Goal: Task Accomplishment & Management: Use online tool/utility

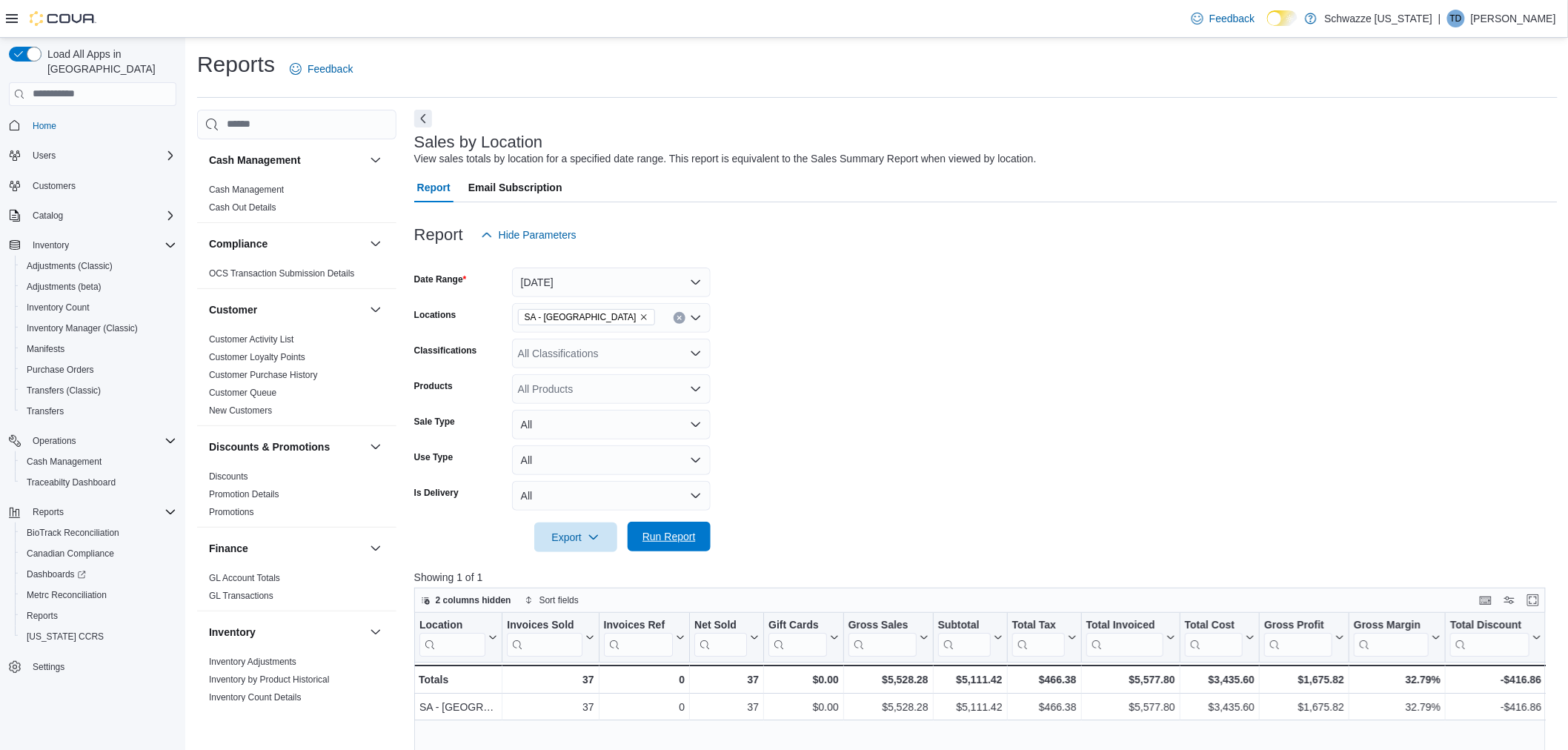
scroll to position [741, 0]
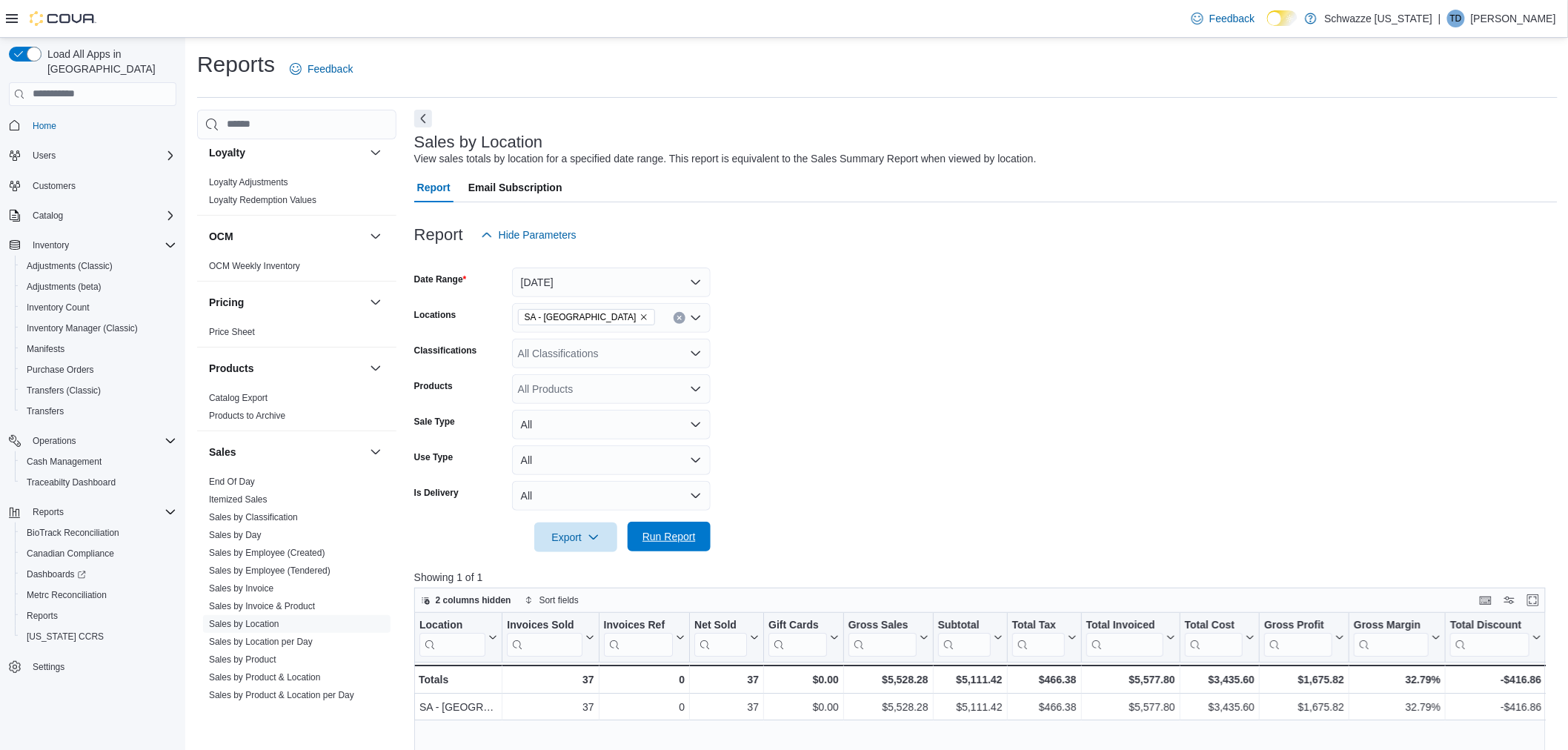
click at [684, 539] on span "Run Report" at bounding box center [669, 536] width 53 height 15
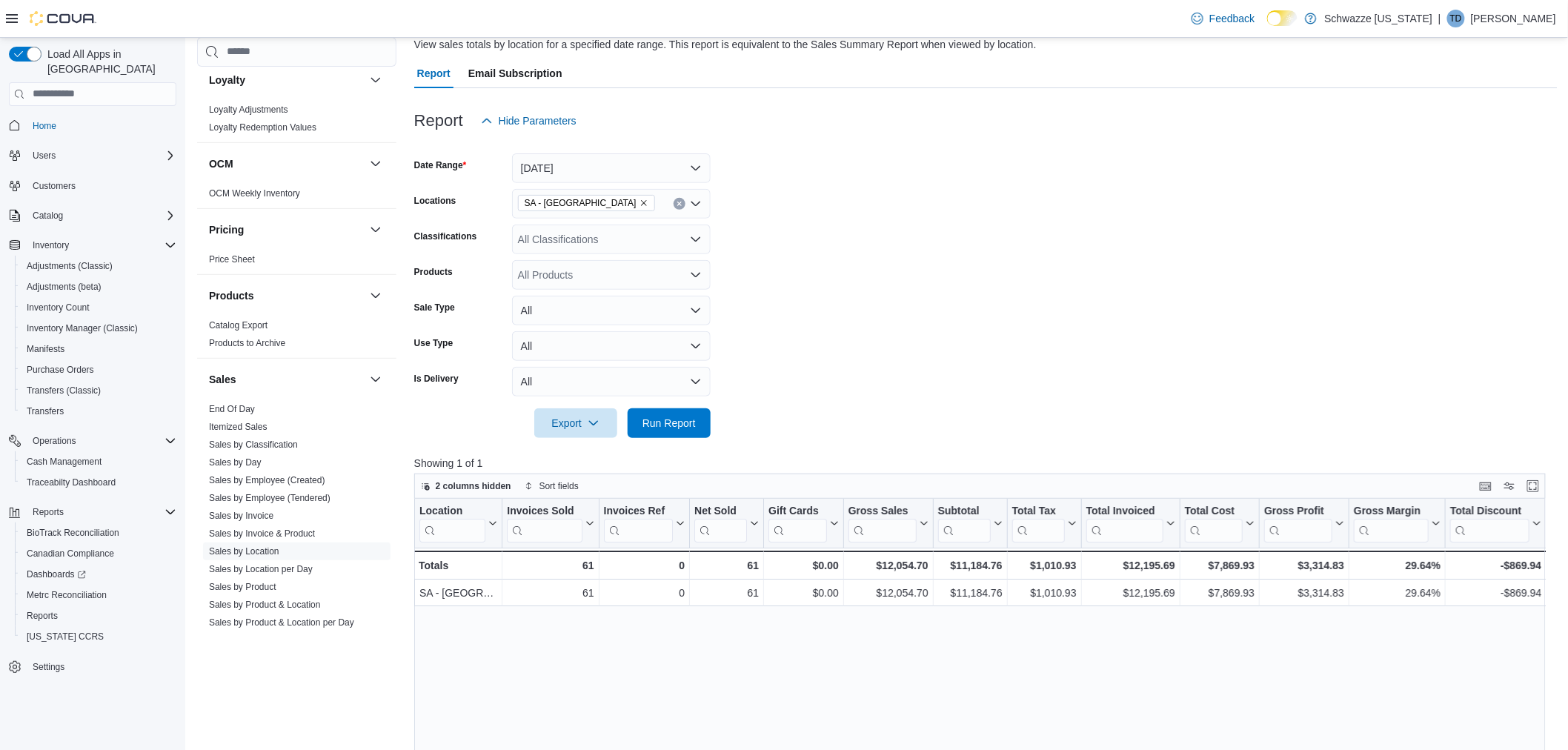
scroll to position [37, 0]
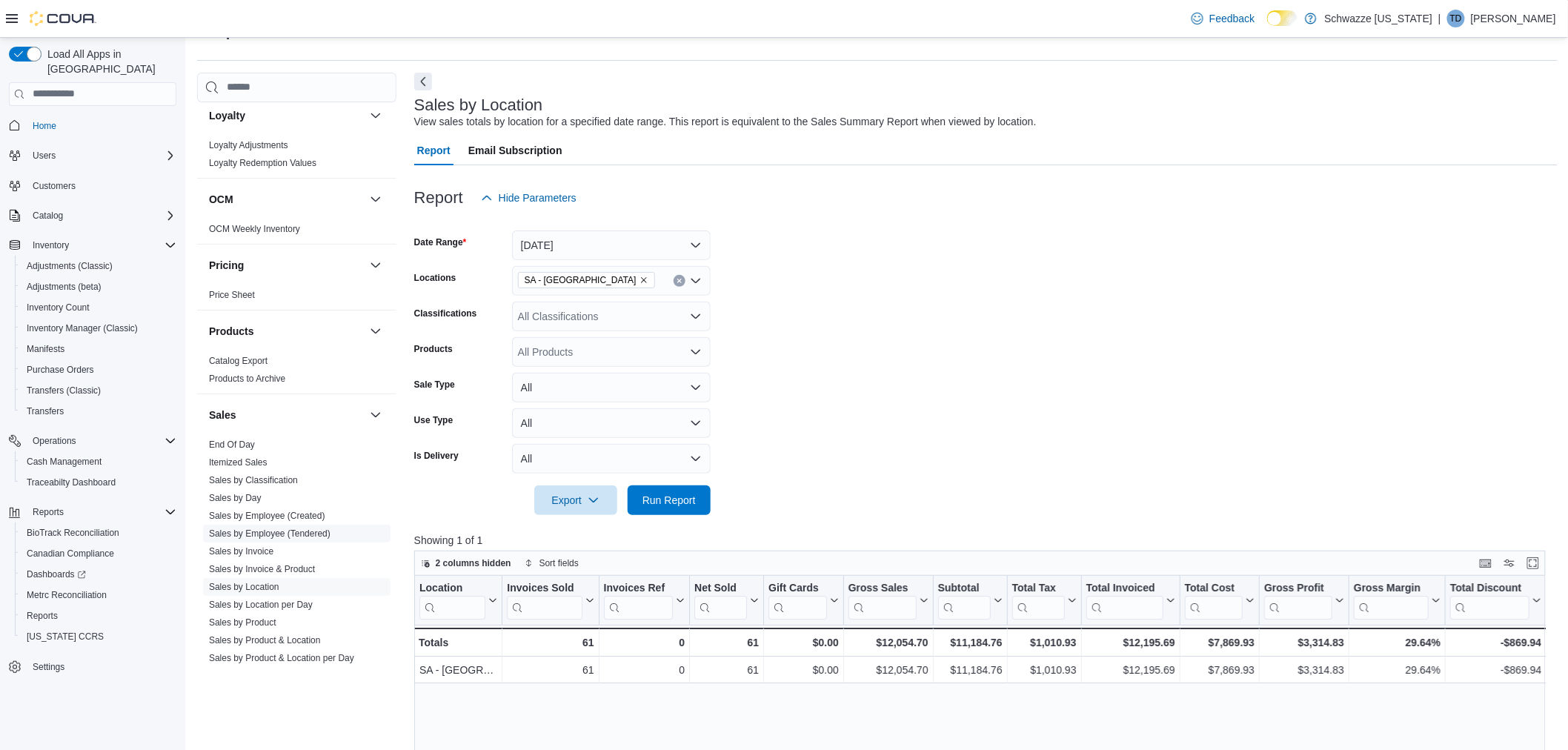
click at [250, 531] on link "Sales by Employee (Tendered)" at bounding box center [270, 533] width 122 height 10
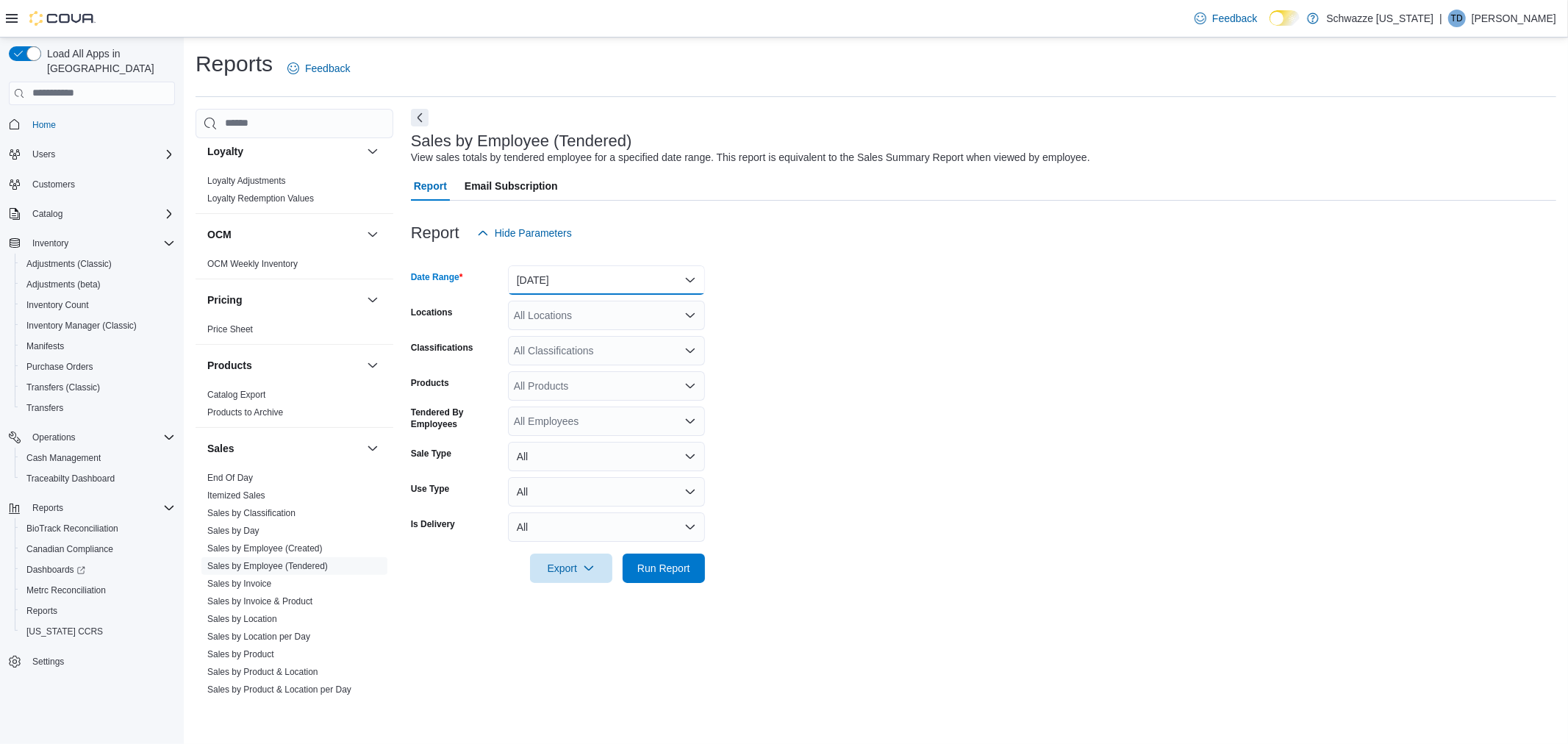
click at [567, 271] on button "[DATE]" at bounding box center [606, 279] width 197 height 29
click at [567, 331] on span "[DATE]" at bounding box center [615, 338] width 167 height 17
click at [553, 314] on div "All Locations" at bounding box center [606, 315] width 197 height 29
type input "**"
click at [575, 337] on span "SA - [GEOGRAPHIC_DATA]" at bounding box center [619, 339] width 130 height 15
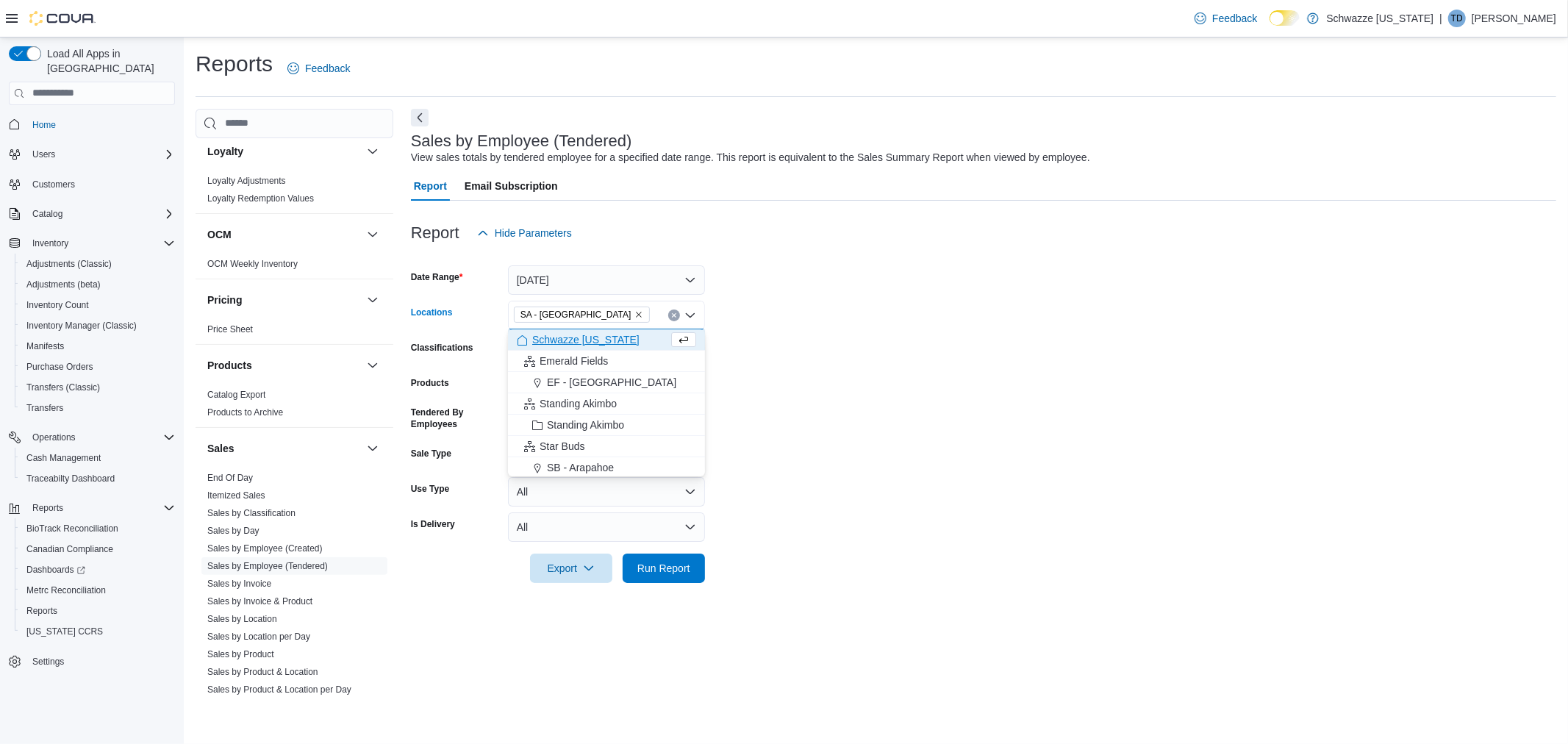
click at [686, 582] on div at bounding box center [983, 591] width 1146 height 17
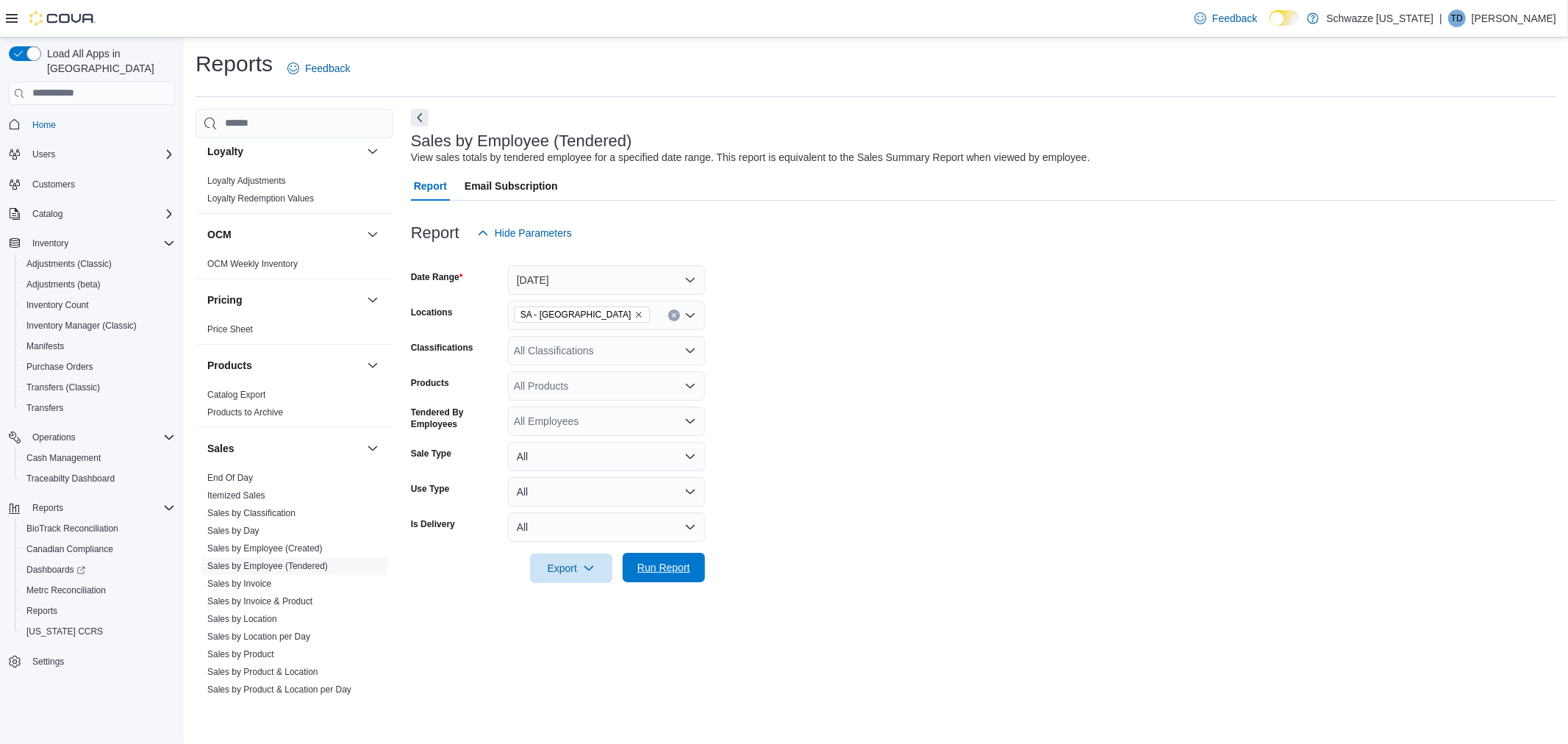
click at [688, 566] on span "Run Report" at bounding box center [663, 567] width 53 height 15
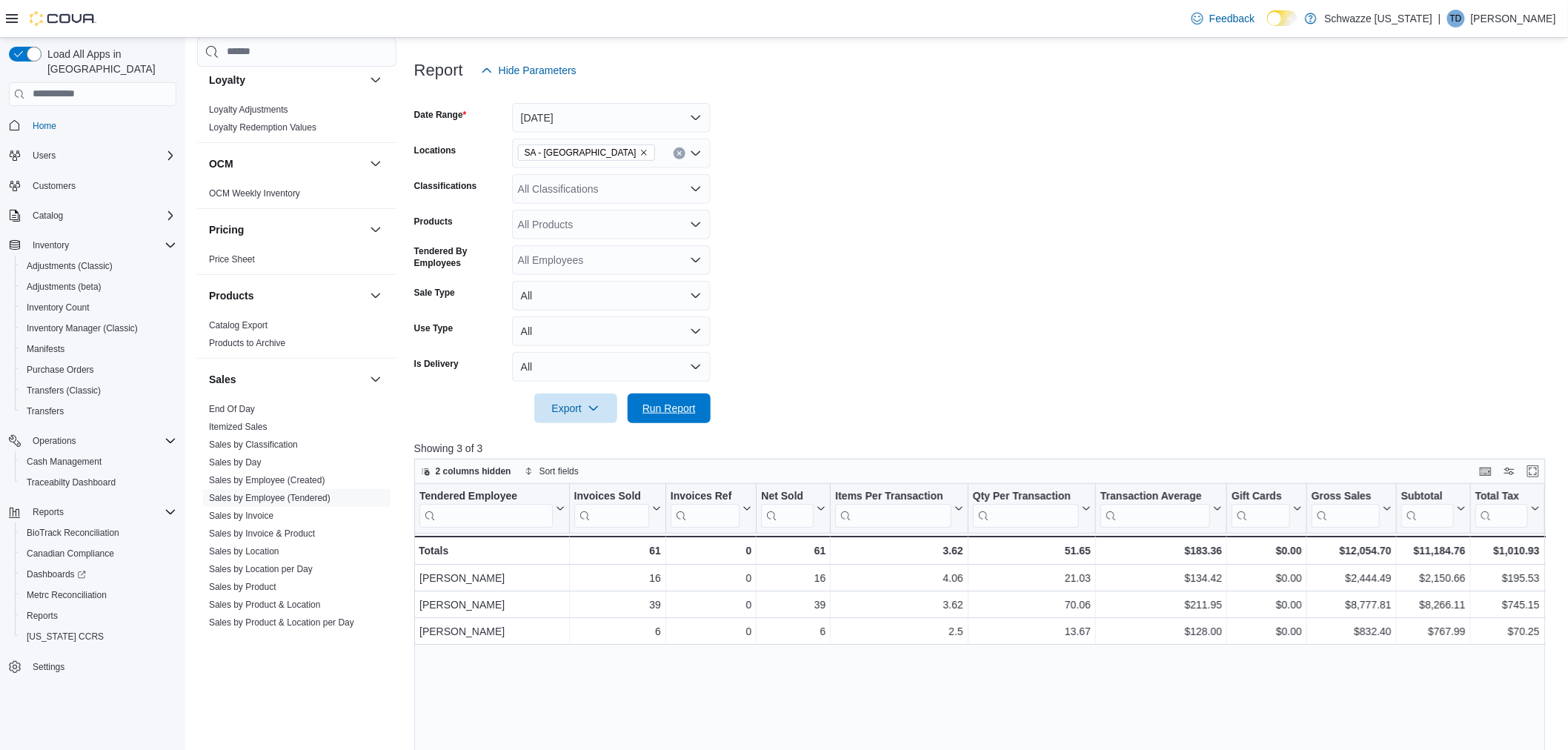
drag, startPoint x: 682, startPoint y: 403, endPoint x: 609, endPoint y: 475, distance: 102.5
click at [683, 403] on span "Run Report" at bounding box center [669, 408] width 53 height 15
drag, startPoint x: 269, startPoint y: 551, endPoint x: 299, endPoint y: 543, distance: 31.0
click at [269, 551] on link "Sales by Location" at bounding box center [244, 551] width 70 height 10
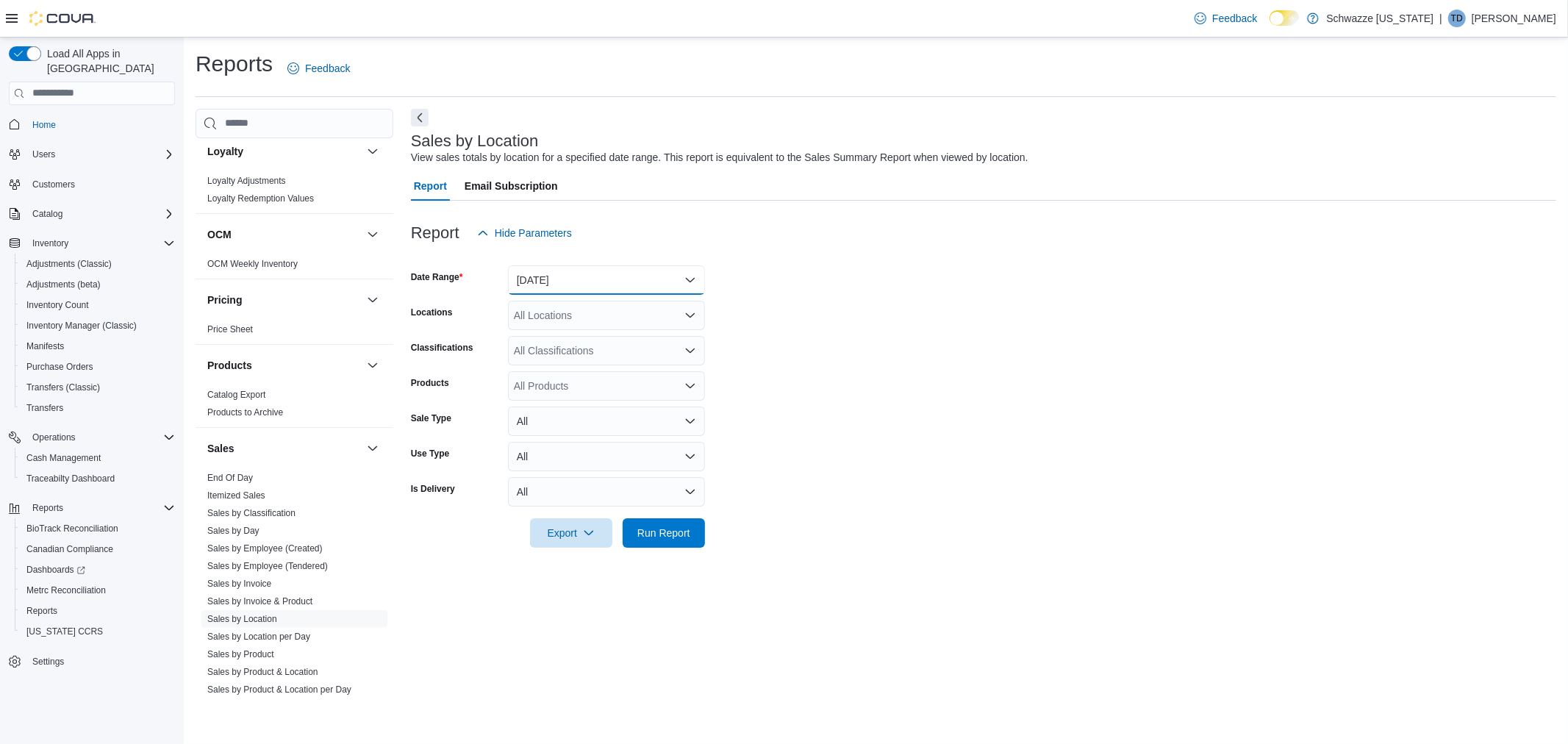
click at [572, 282] on button "[DATE]" at bounding box center [606, 279] width 197 height 29
click at [561, 331] on span "[DATE]" at bounding box center [615, 338] width 167 height 17
click at [554, 309] on div "All Locations" at bounding box center [606, 315] width 197 height 29
type input "**"
click at [546, 339] on icon "Choose from the following options" at bounding box center [544, 341] width 12 height 12
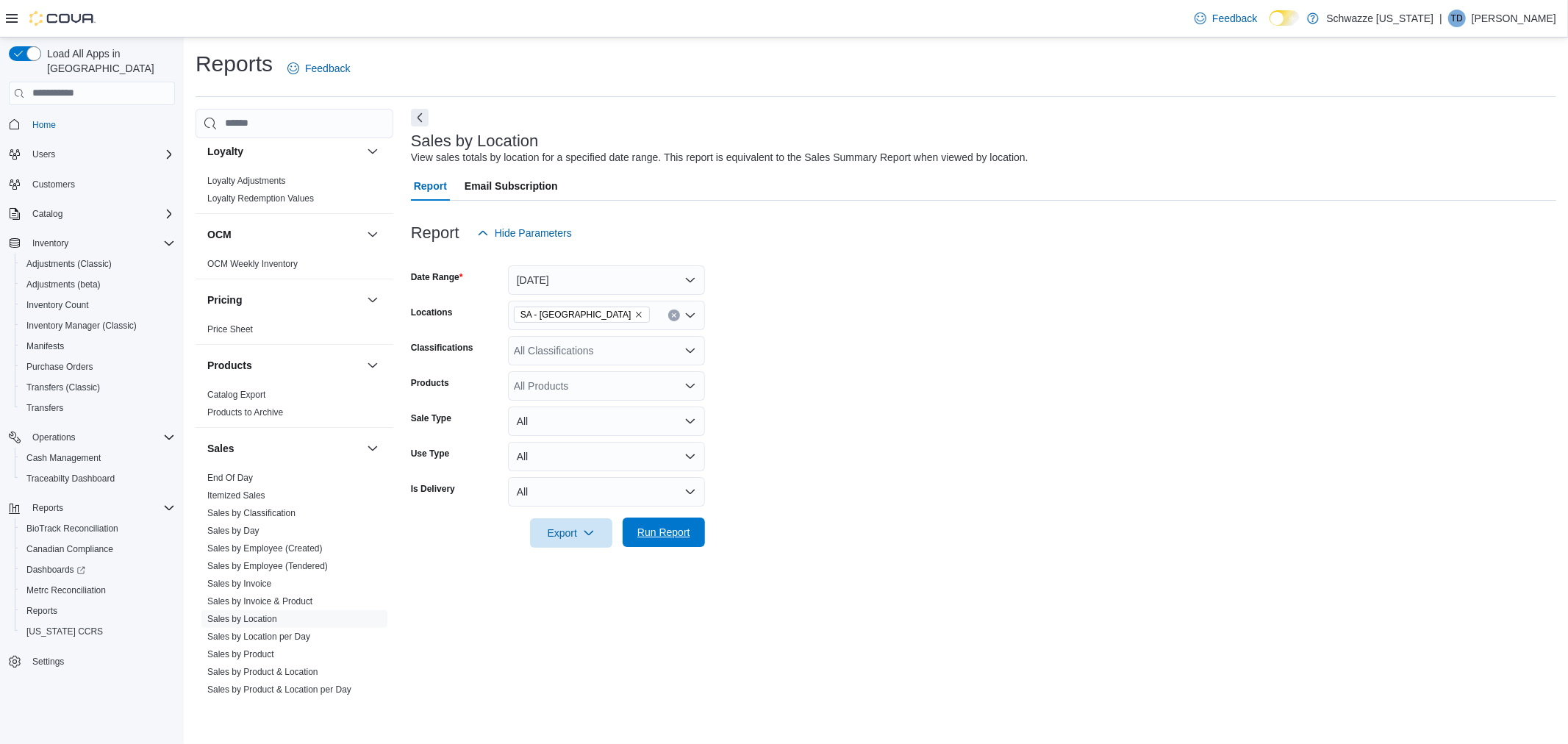
click at [658, 538] on span "Run Report" at bounding box center [663, 532] width 53 height 15
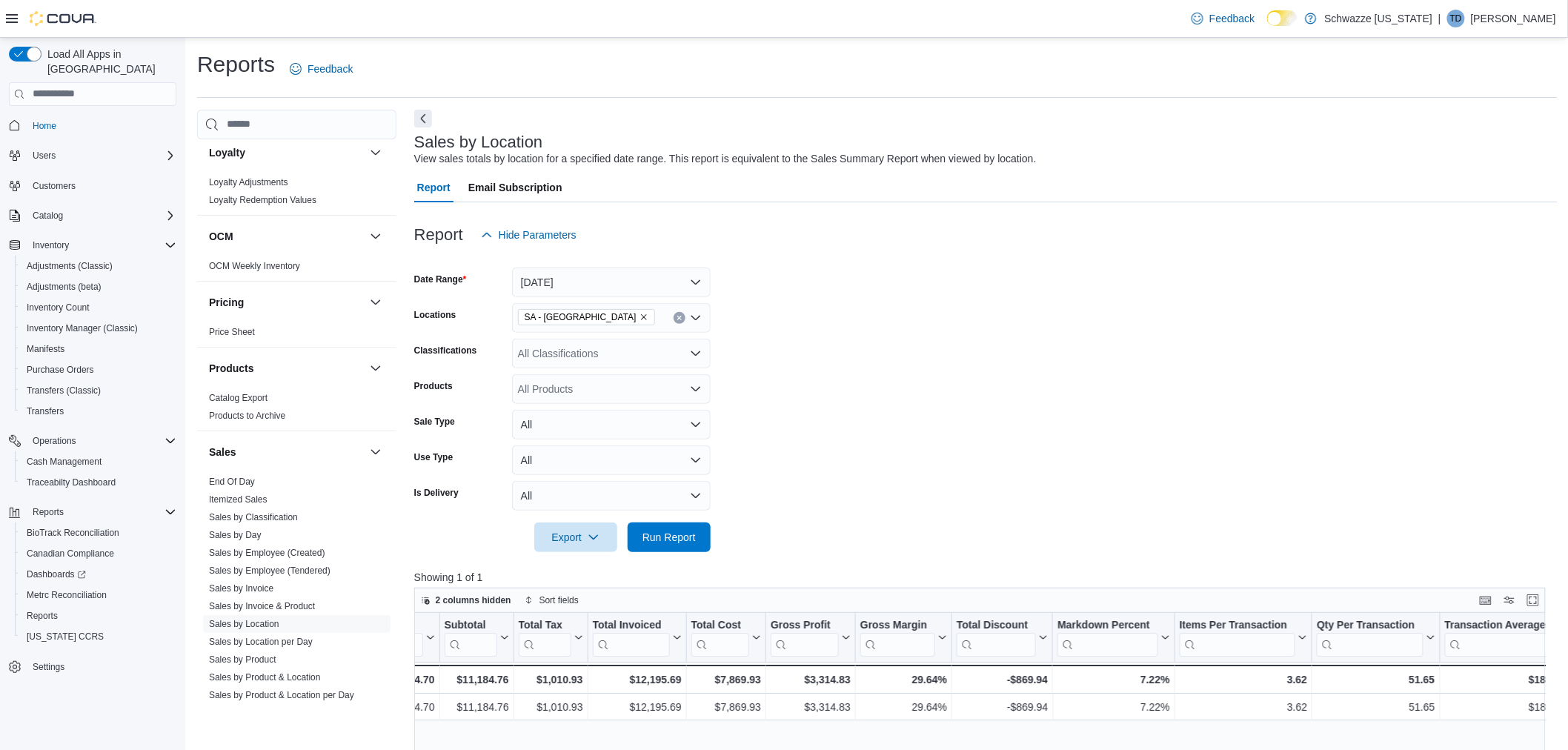
scroll to position [0, 576]
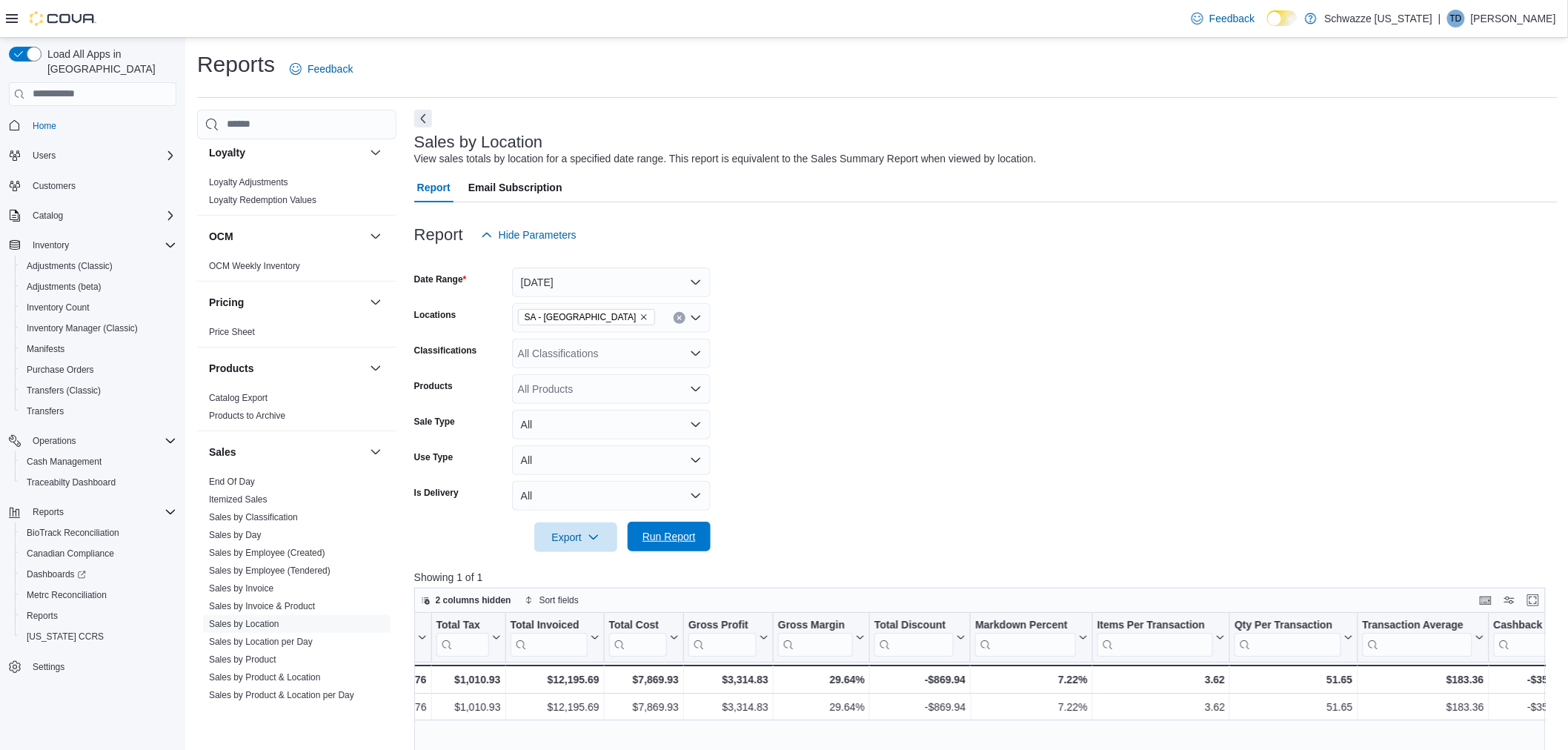
click at [681, 543] on span "Run Report" at bounding box center [669, 536] width 53 height 15
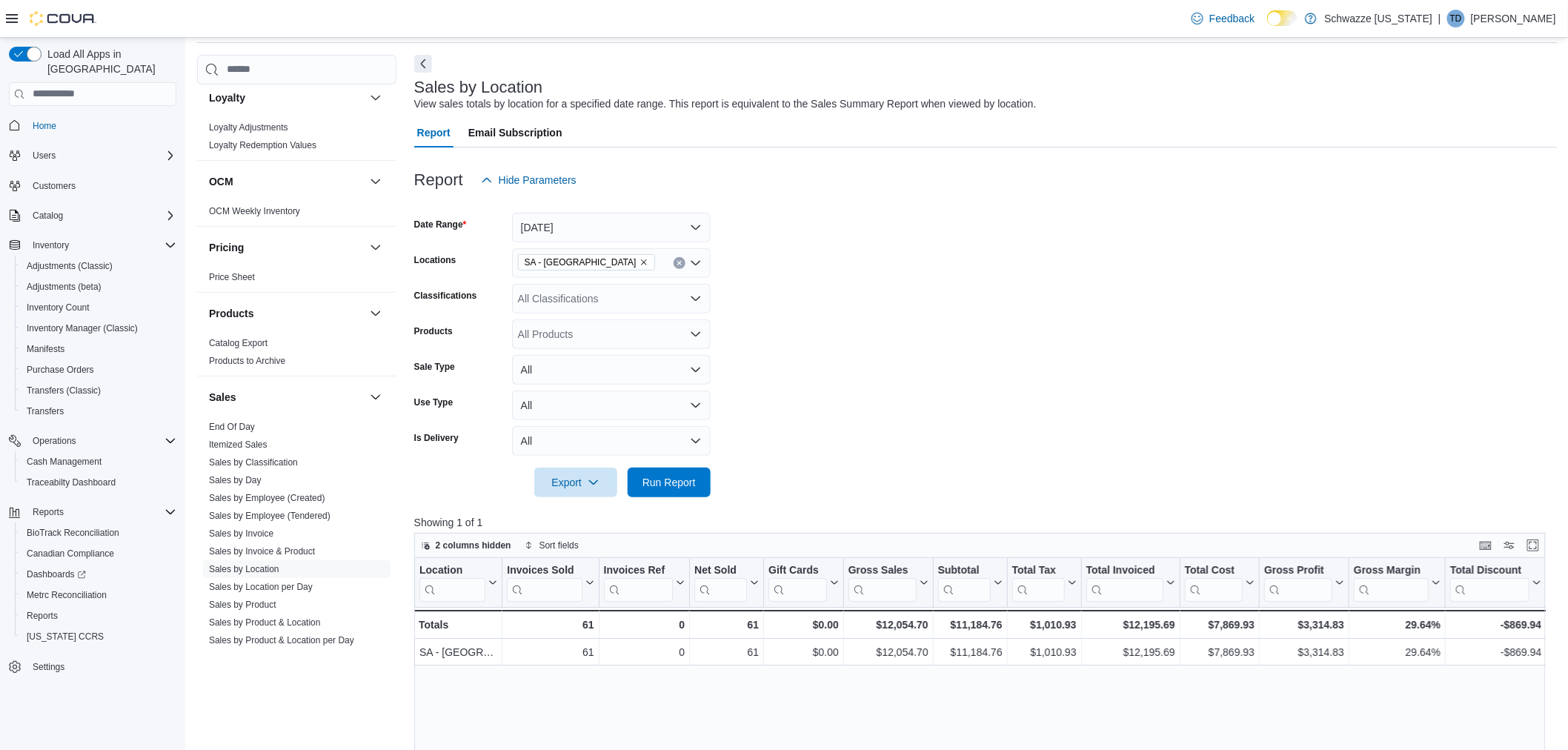
scroll to position [82, 0]
